Goal: Task Accomplishment & Management: Use online tool/utility

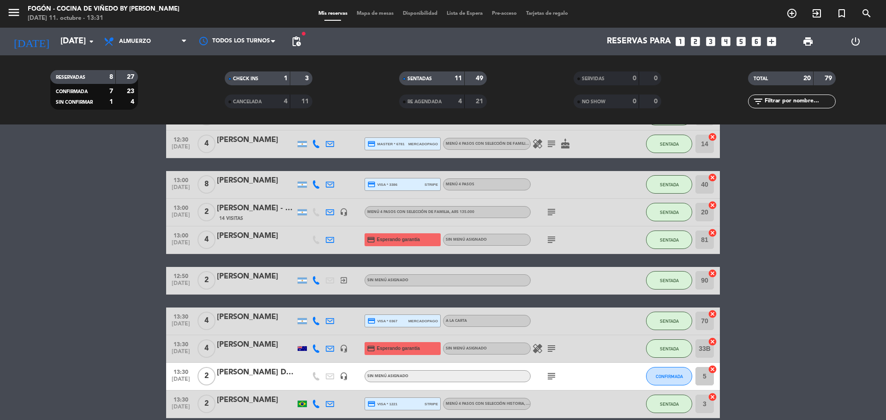
scroll to position [231, 0]
click at [678, 372] on button "CONFIRMADA" at bounding box center [669, 376] width 46 height 18
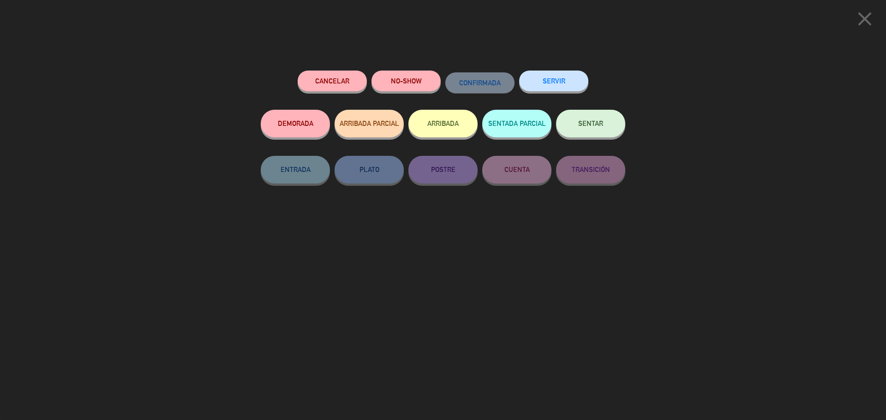
click at [598, 120] on button "SENTAR" at bounding box center [590, 124] width 69 height 28
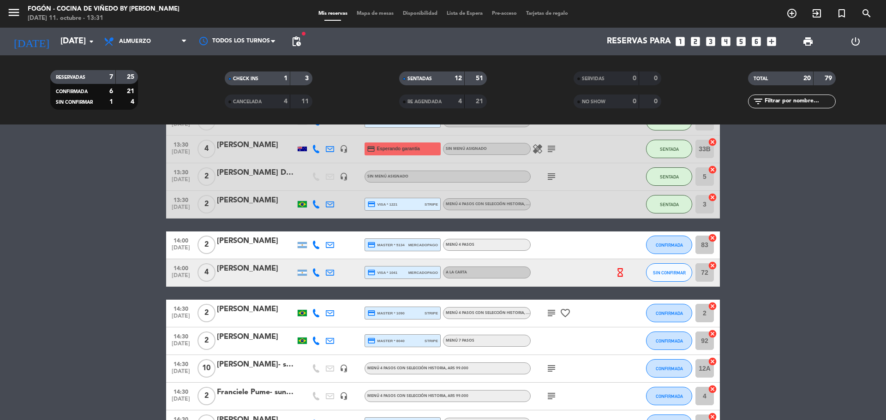
scroll to position [461, 0]
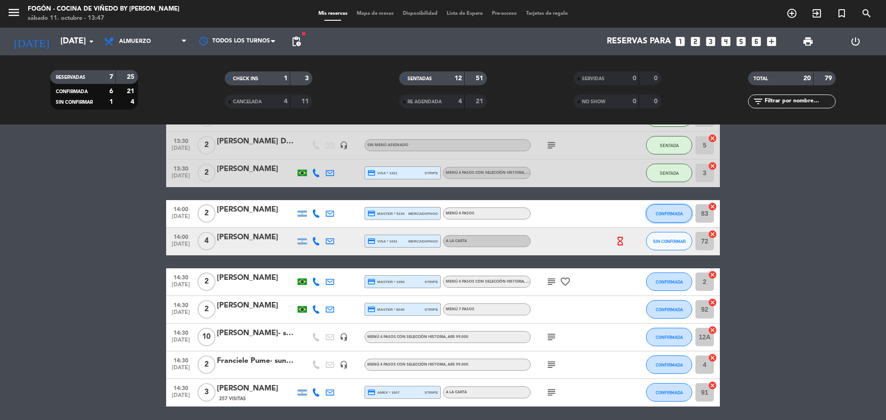
click at [660, 209] on button "CONFIRMADA" at bounding box center [669, 213] width 46 height 18
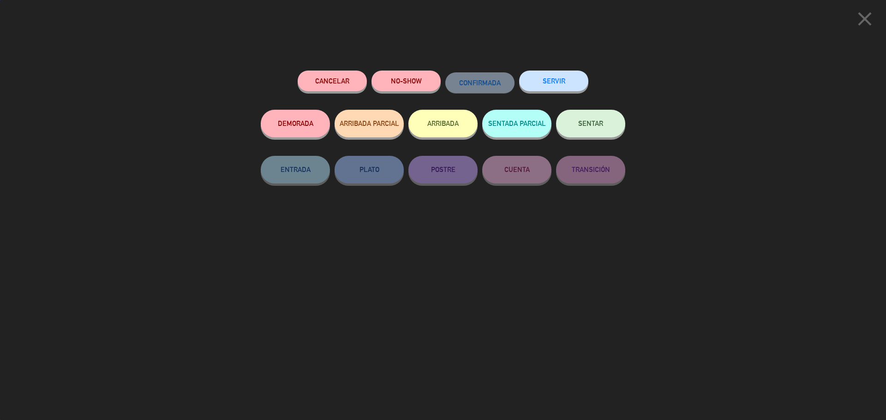
click at [598, 120] on button "SENTAR" at bounding box center [590, 124] width 69 height 28
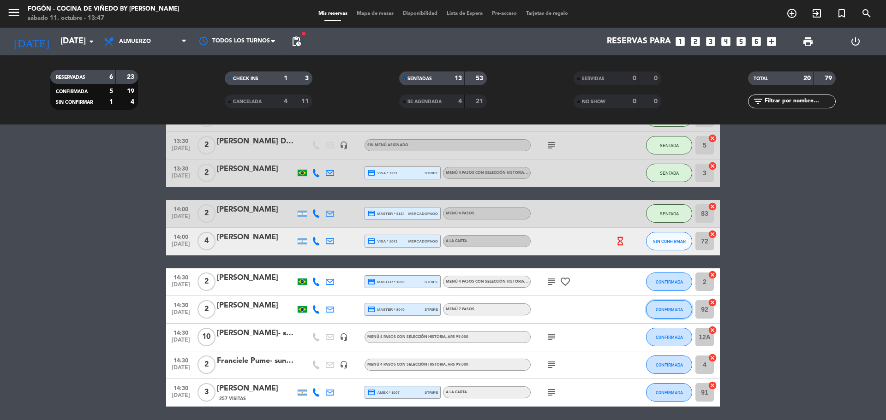
click at [651, 306] on button "CONFIRMADA" at bounding box center [669, 309] width 46 height 18
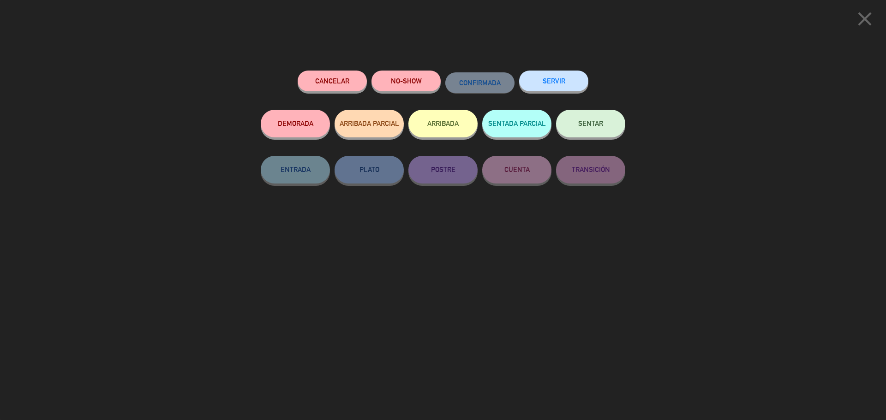
click at [582, 134] on button "SENTAR" at bounding box center [590, 124] width 69 height 28
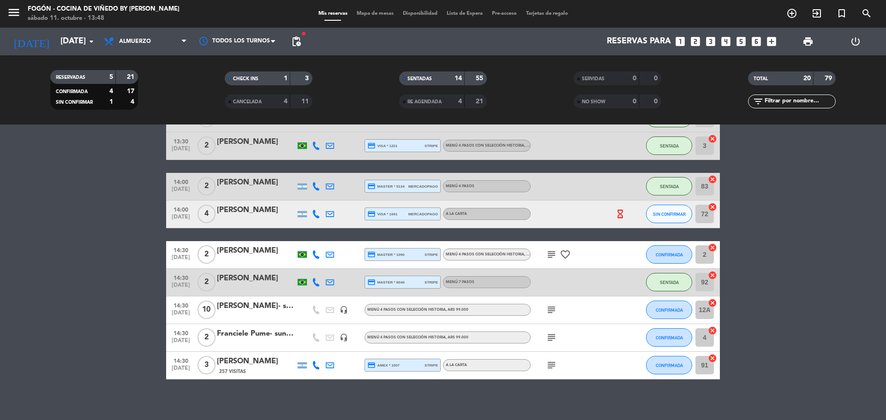
scroll to position [494, 0]
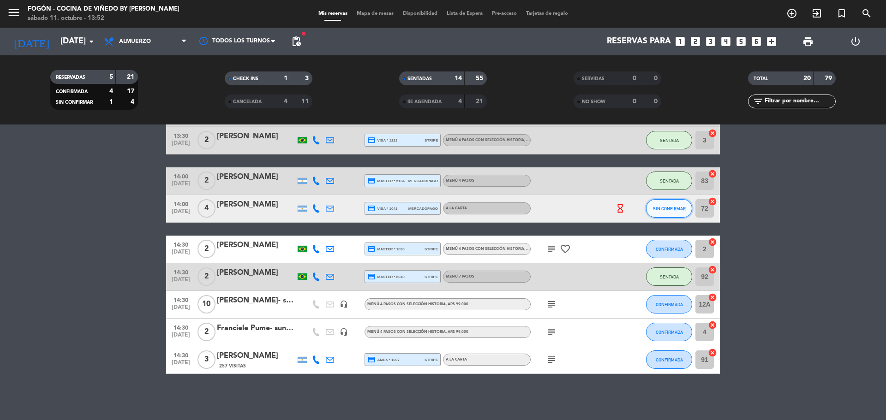
click at [674, 204] on button "SIN CONFIRMAR" at bounding box center [669, 208] width 46 height 18
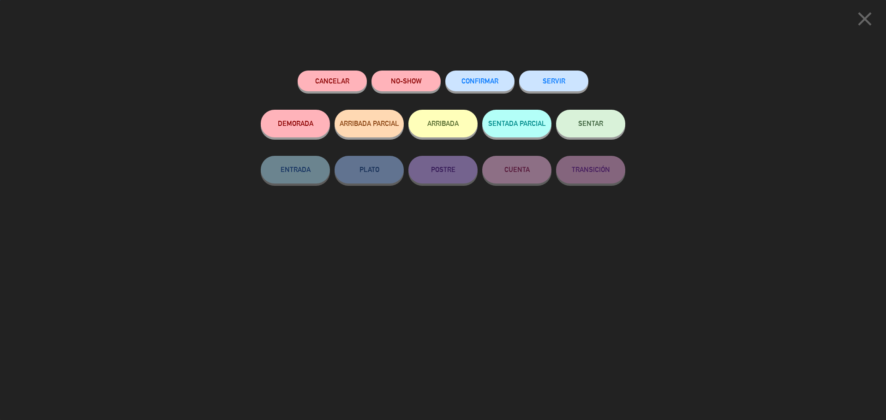
click at [609, 124] on button "SENTAR" at bounding box center [590, 124] width 69 height 28
click at [602, 126] on span "SENTAR" at bounding box center [590, 124] width 25 height 8
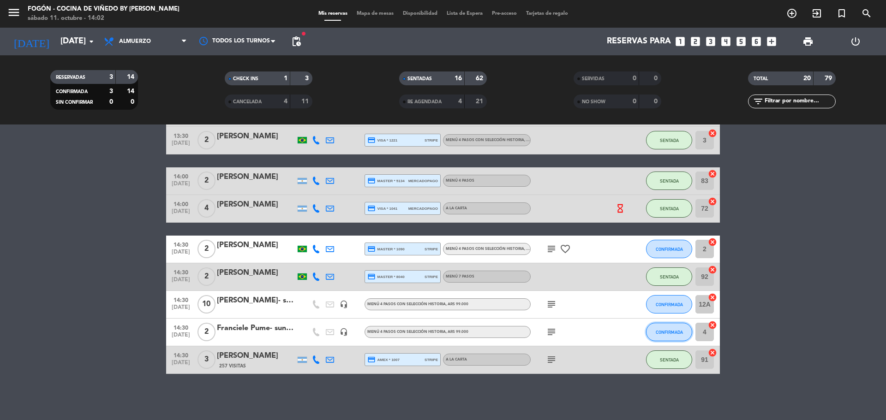
click at [666, 332] on span "CONFIRMADA" at bounding box center [669, 332] width 27 height 5
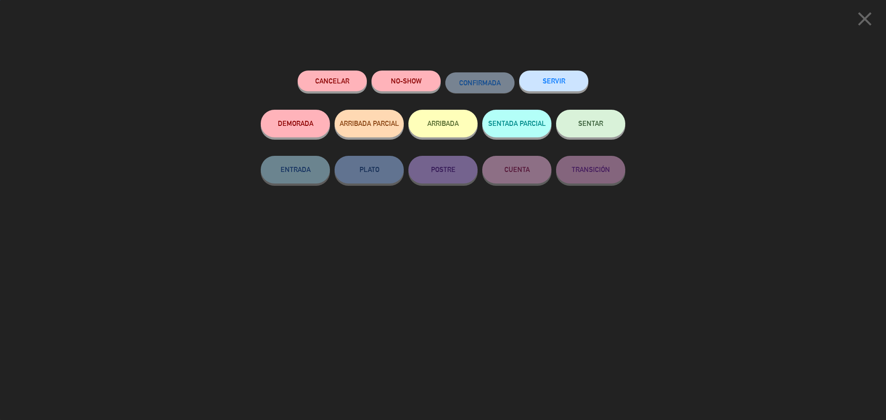
click at [604, 120] on button "SENTAR" at bounding box center [590, 124] width 69 height 28
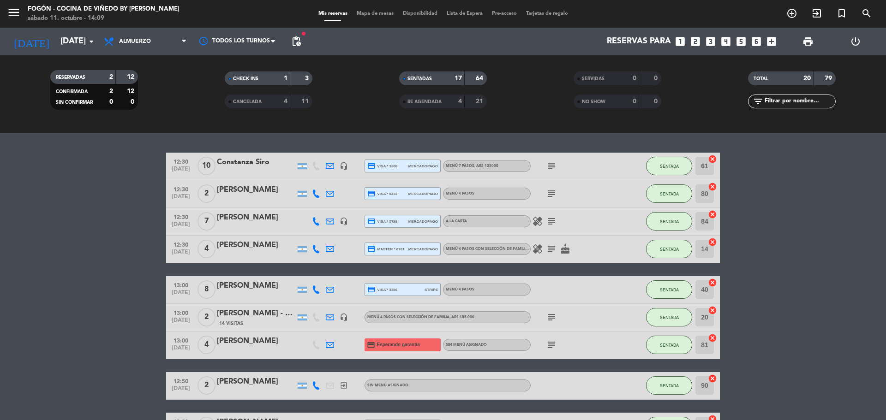
scroll to position [0, 0]
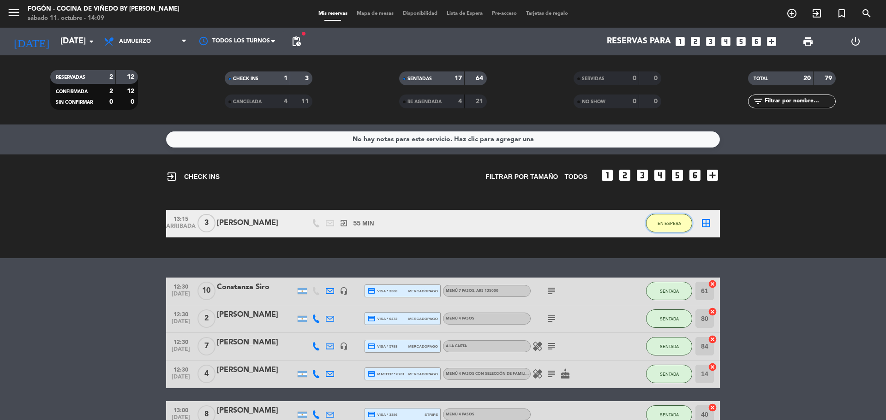
click at [665, 219] on button "EN ESPERA" at bounding box center [669, 223] width 46 height 18
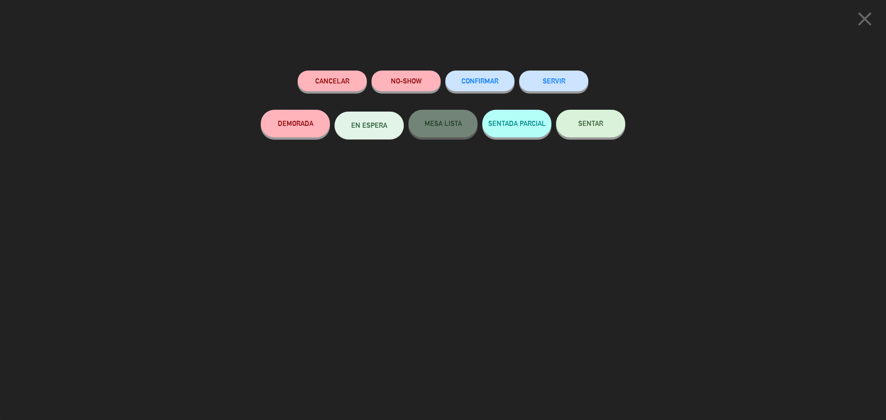
click at [596, 124] on span "SENTAR" at bounding box center [590, 124] width 25 height 8
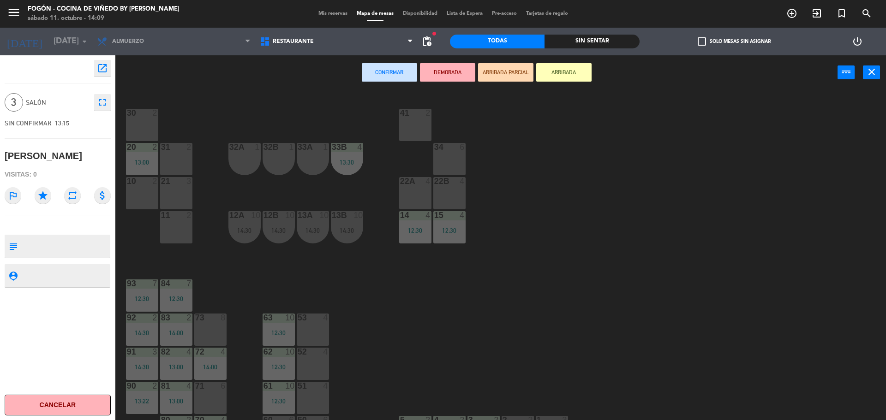
click at [320, 335] on div "53 4" at bounding box center [313, 330] width 32 height 32
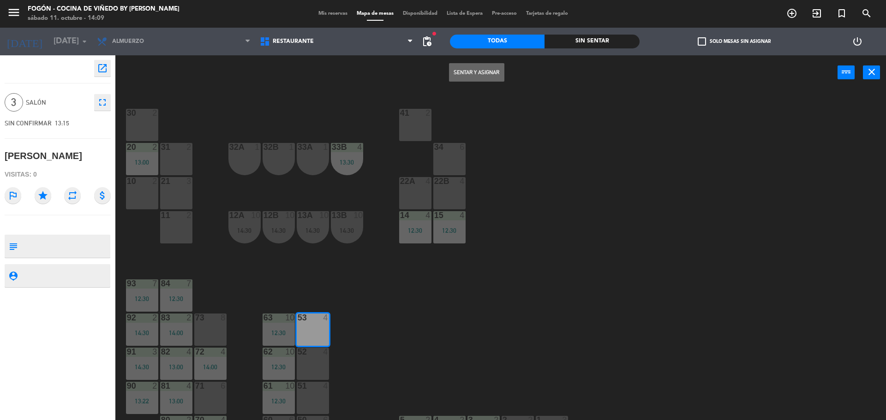
click at [475, 69] on button "Sentar y Asignar" at bounding box center [476, 72] width 55 height 18
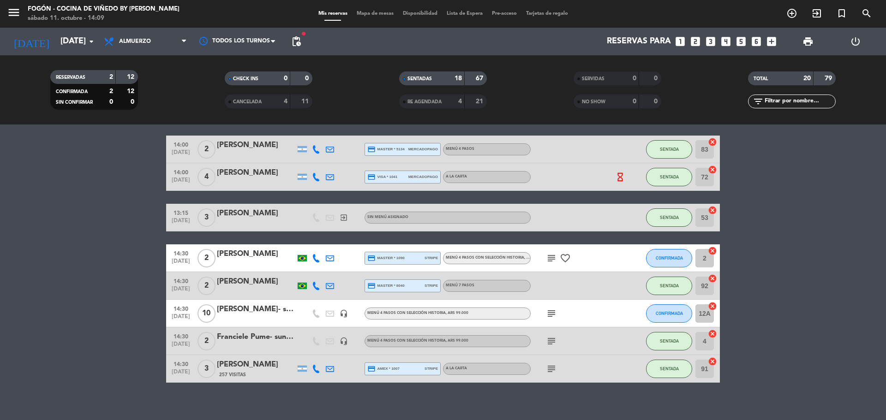
scroll to position [424, 0]
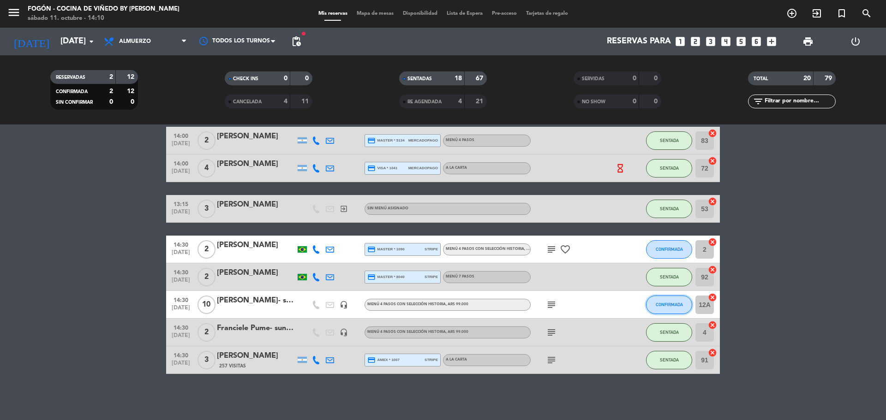
click at [653, 304] on button "CONFIRMADA" at bounding box center [669, 305] width 46 height 18
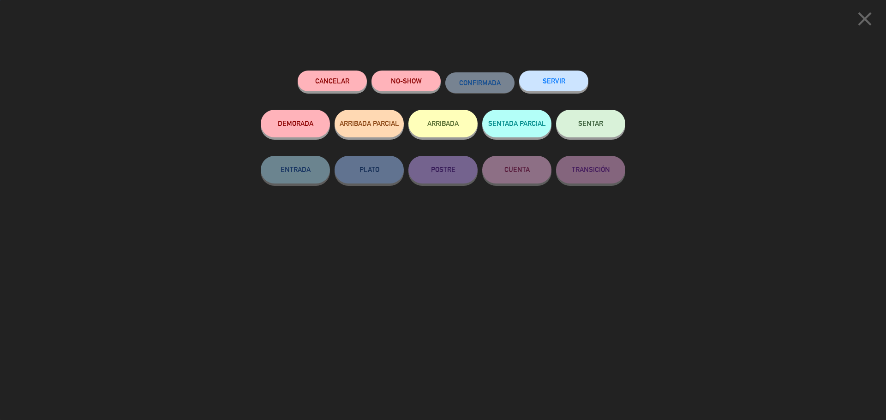
click at [604, 136] on button "SENTAR" at bounding box center [590, 124] width 69 height 28
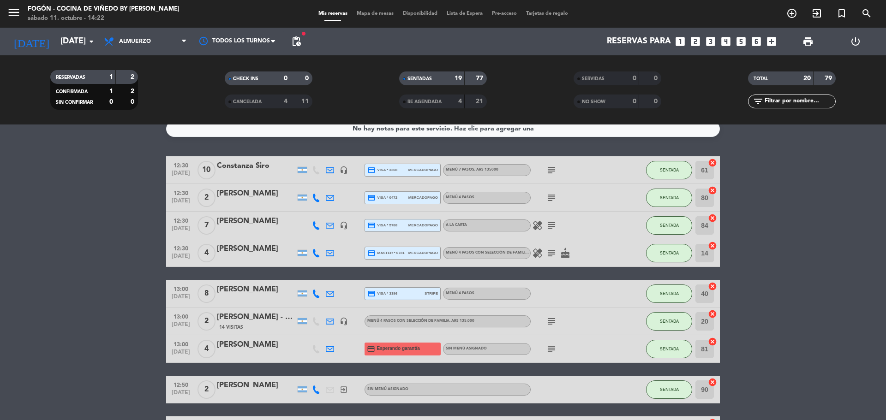
scroll to position [0, 0]
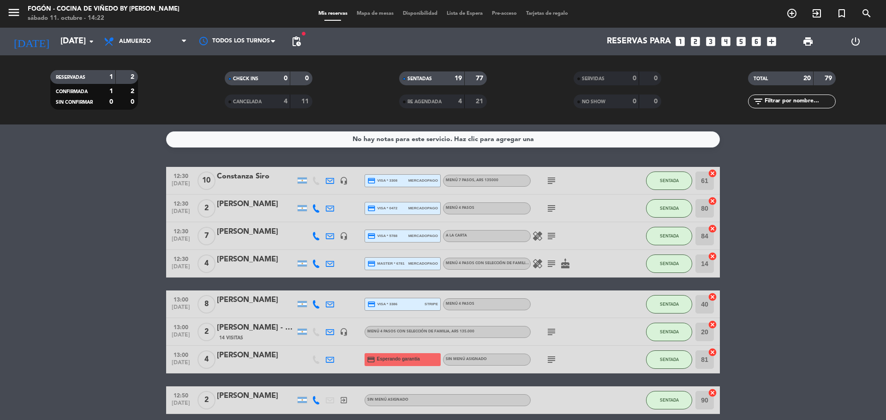
click at [257, 333] on div "[PERSON_NAME] - VTR" at bounding box center [256, 328] width 78 height 12
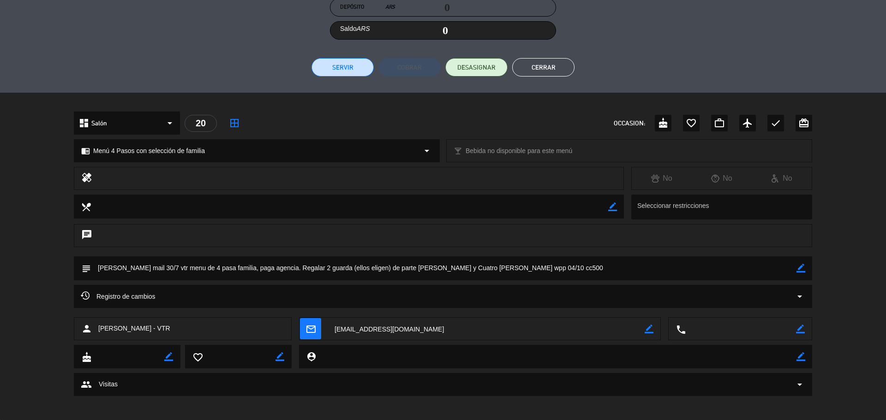
scroll to position [183, 0]
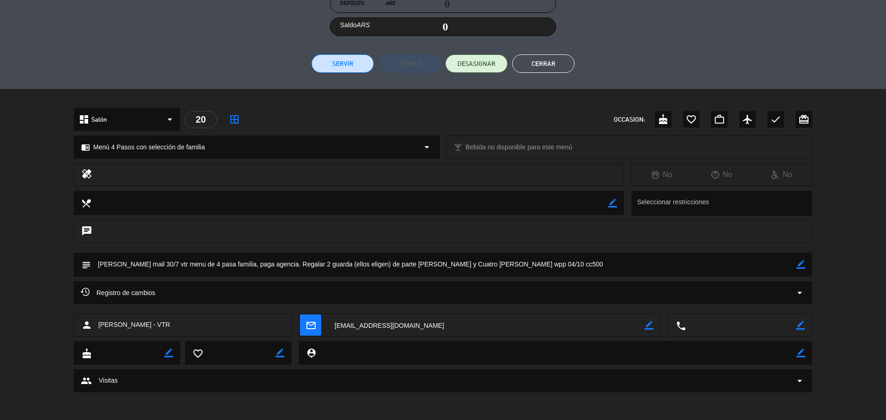
click at [801, 265] on icon "border_color" at bounding box center [800, 264] width 9 height 9
click at [793, 266] on textarea at bounding box center [443, 265] width 705 height 24
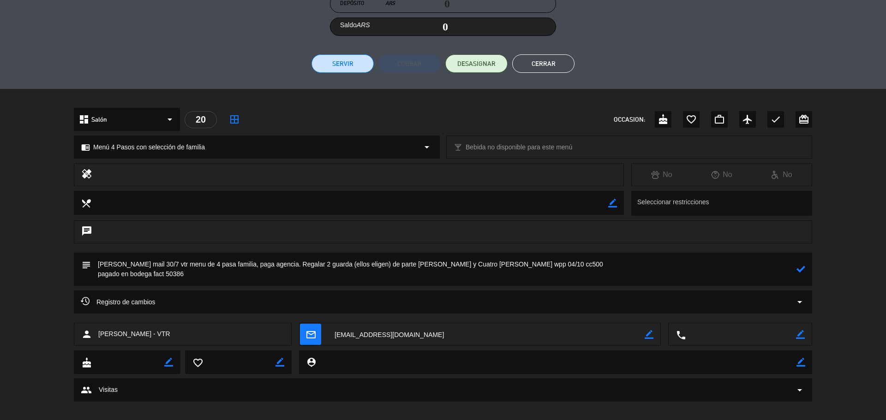
type textarea "[PERSON_NAME] mail 30/7 vtr menu de 4 pasa familia, paga agencia. Regalar 2 gua…"
click at [804, 269] on icon at bounding box center [800, 269] width 9 height 9
click at [534, 56] on button "Cerrar" at bounding box center [543, 63] width 62 height 18
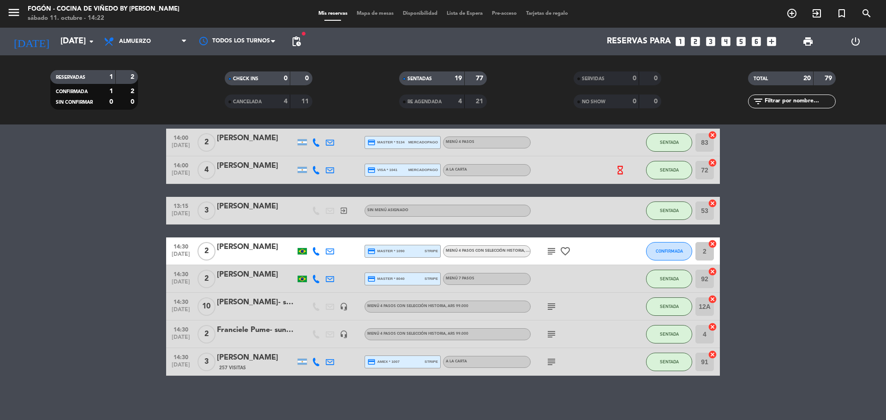
scroll to position [424, 0]
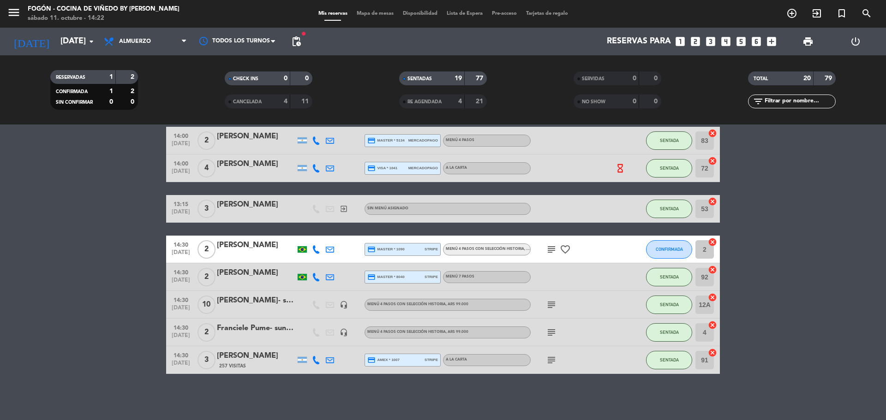
click at [564, 251] on icon "favorite_border" at bounding box center [565, 249] width 11 height 11
click at [552, 251] on icon "subject" at bounding box center [551, 249] width 11 height 11
click at [675, 245] on button "CONFIRMADA" at bounding box center [669, 249] width 46 height 18
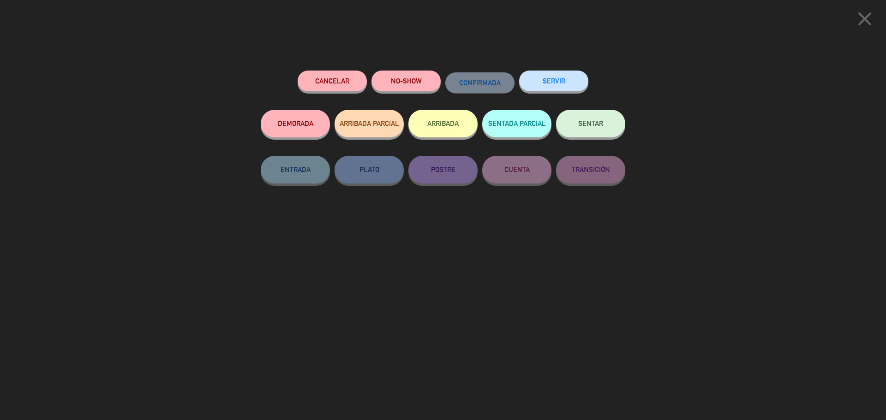
click at [564, 125] on button "SENTAR" at bounding box center [590, 124] width 69 height 28
